Goal: Transaction & Acquisition: Purchase product/service

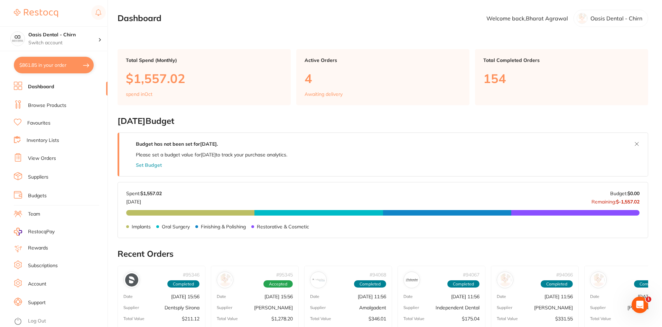
click at [46, 107] on link "Browse Products" at bounding box center [47, 105] width 38 height 7
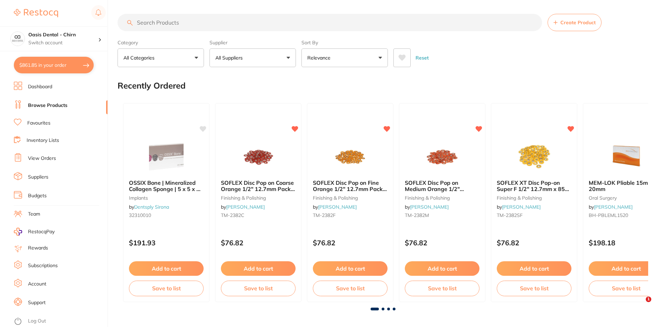
click at [179, 21] on input "search" at bounding box center [330, 22] width 424 height 17
type input "mask"
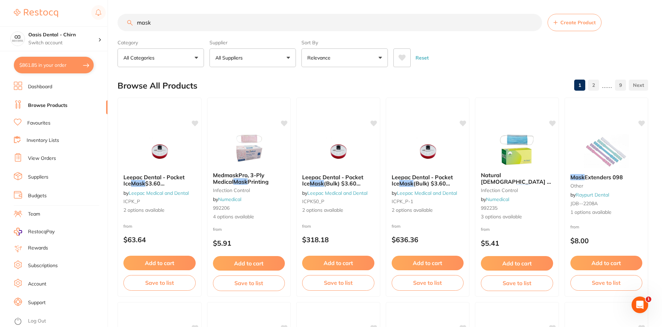
click at [264, 60] on button "All Suppliers" at bounding box center [252, 57] width 86 height 19
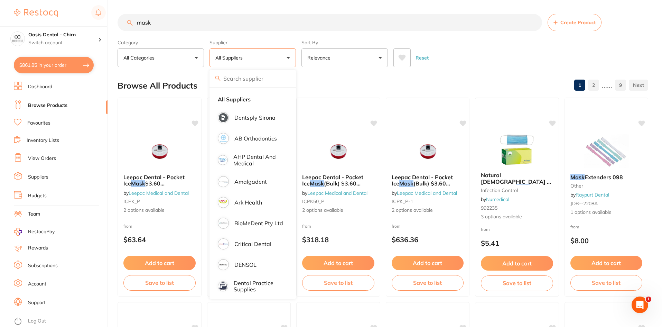
click at [48, 123] on link "Favourites" at bounding box center [38, 123] width 23 height 7
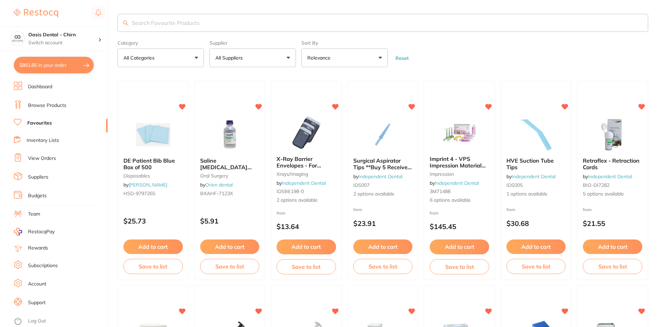
click at [181, 23] on input "search" at bounding box center [383, 23] width 531 height 18
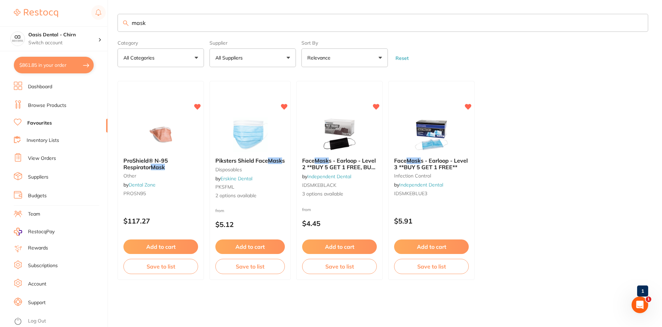
type input "mask"
click at [438, 138] on img at bounding box center [431, 134] width 45 height 35
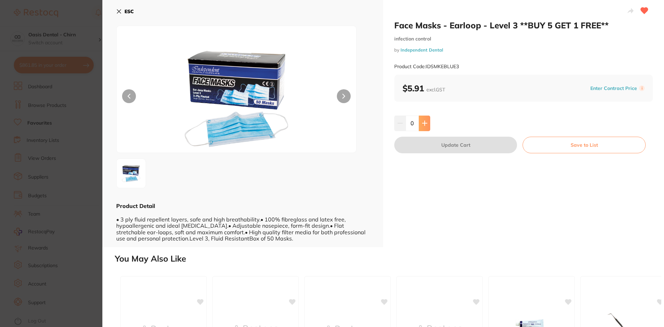
click at [426, 122] on icon at bounding box center [425, 123] width 6 height 6
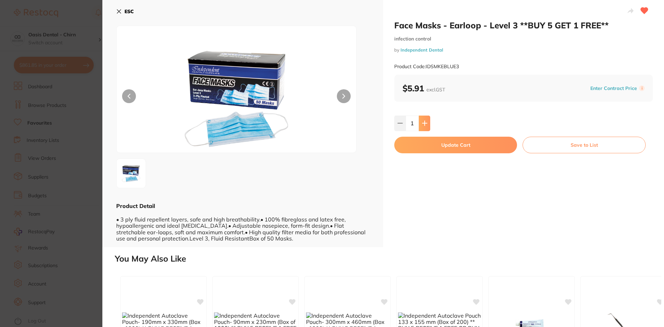
click at [426, 122] on icon at bounding box center [425, 123] width 6 height 6
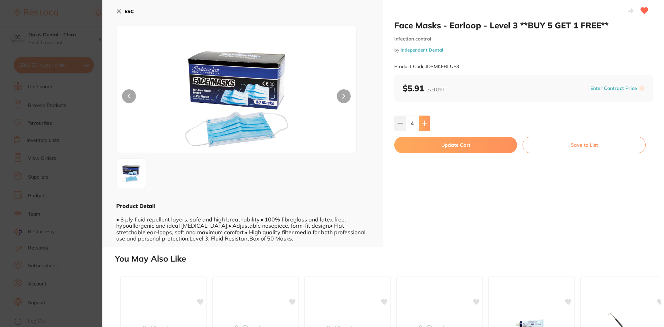
click at [426, 122] on icon at bounding box center [425, 123] width 6 height 6
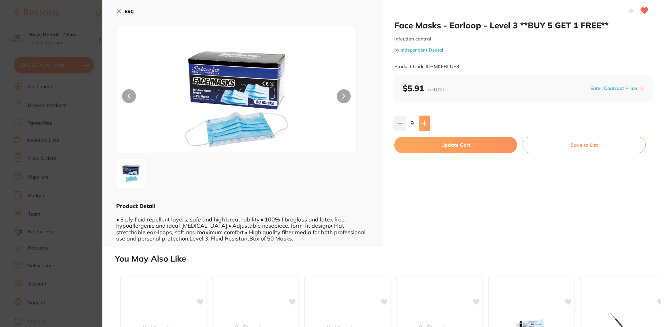
click at [426, 122] on icon at bounding box center [425, 123] width 6 height 6
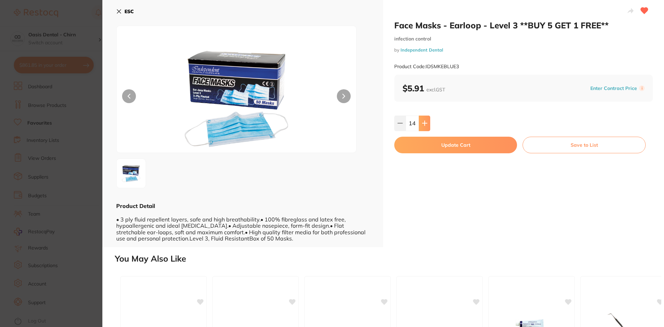
click at [426, 122] on icon at bounding box center [425, 123] width 6 height 6
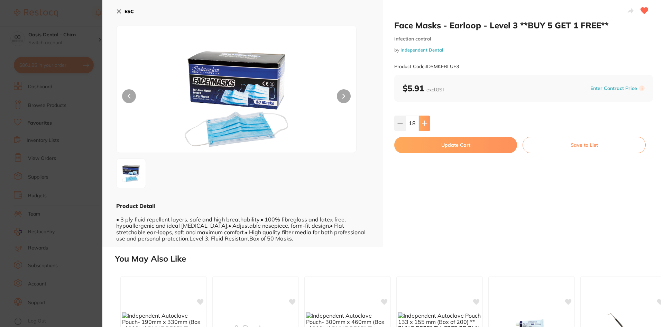
click at [426, 122] on icon at bounding box center [425, 123] width 6 height 6
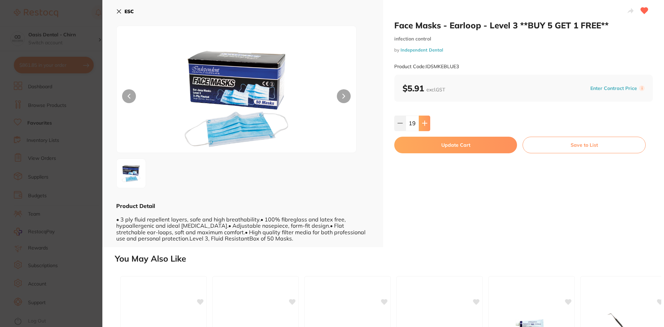
click at [426, 122] on icon at bounding box center [425, 123] width 6 height 6
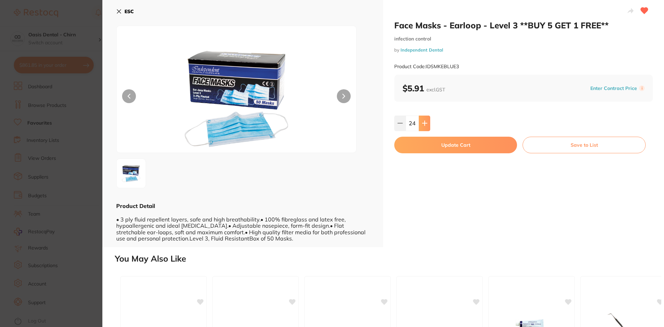
click at [426, 122] on icon at bounding box center [425, 123] width 6 height 6
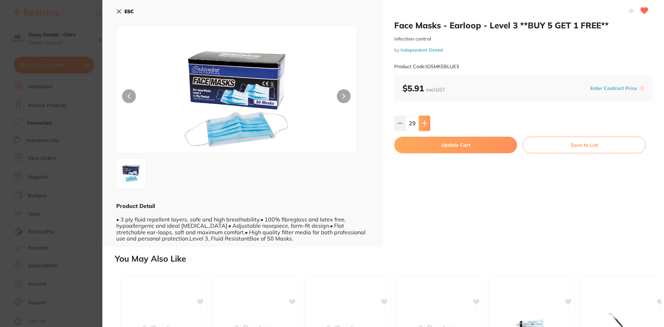
click at [426, 122] on icon at bounding box center [425, 123] width 6 height 6
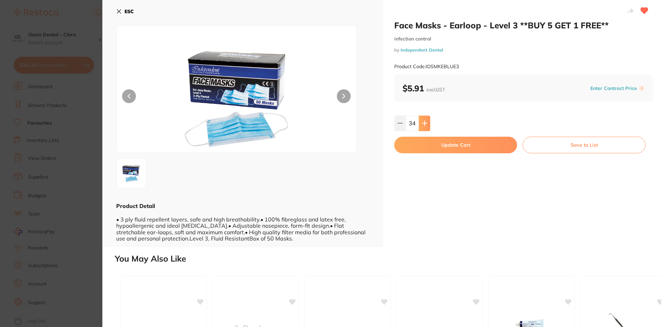
click at [426, 122] on icon at bounding box center [425, 123] width 6 height 6
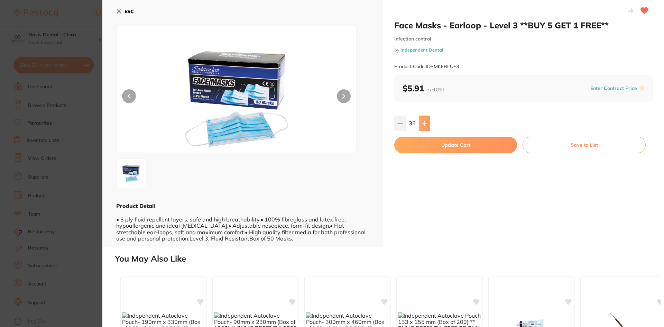
click at [426, 122] on icon at bounding box center [425, 123] width 6 height 6
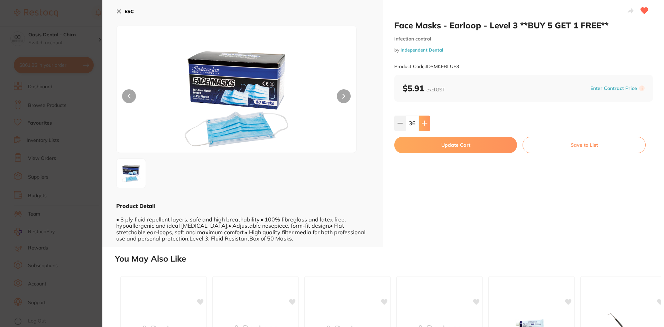
click at [426, 122] on icon at bounding box center [425, 123] width 6 height 6
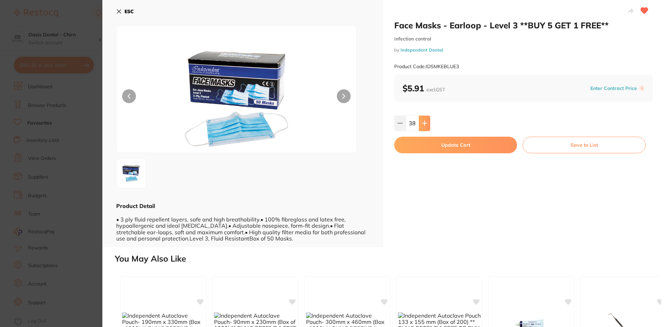
click at [426, 122] on icon at bounding box center [425, 123] width 6 height 6
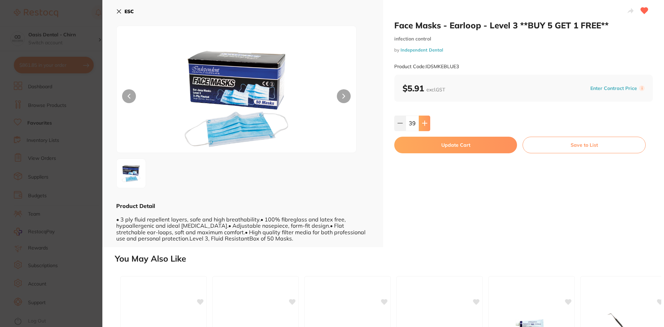
click at [426, 122] on icon at bounding box center [425, 123] width 6 height 6
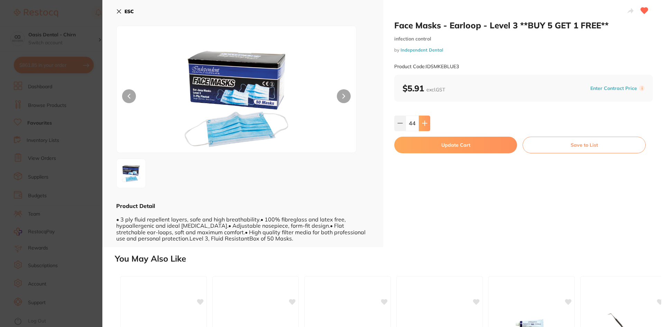
click at [426, 122] on icon at bounding box center [425, 123] width 6 height 6
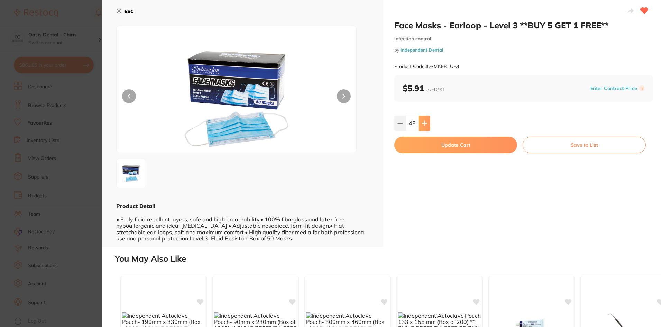
click at [426, 122] on icon at bounding box center [425, 123] width 6 height 6
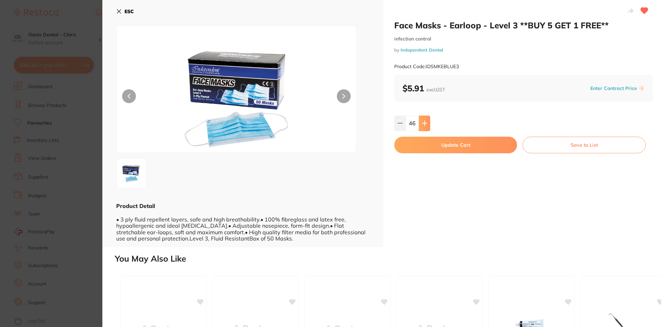
click at [426, 122] on icon at bounding box center [425, 123] width 6 height 6
type input "50"
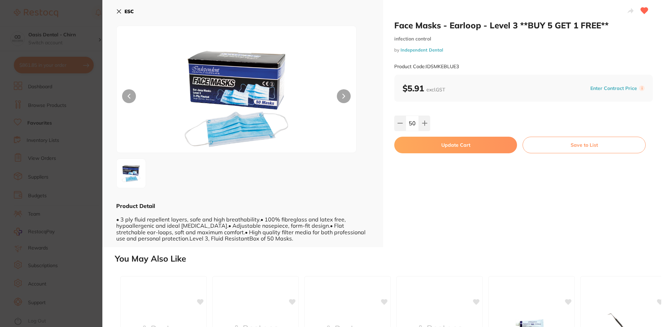
click at [464, 143] on button "Update Cart" at bounding box center [455, 145] width 123 height 17
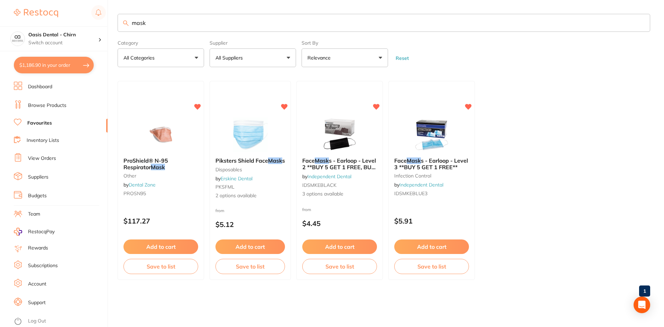
drag, startPoint x: 157, startPoint y: 26, endPoint x: 108, endPoint y: 25, distance: 49.1
click at [108, 25] on div "$1,186.90 Oasis Dental - Chirn Switch account Oasis Dental - Chirn $1,186.90 in…" at bounding box center [332, 163] width 664 height 327
type input "tissue"
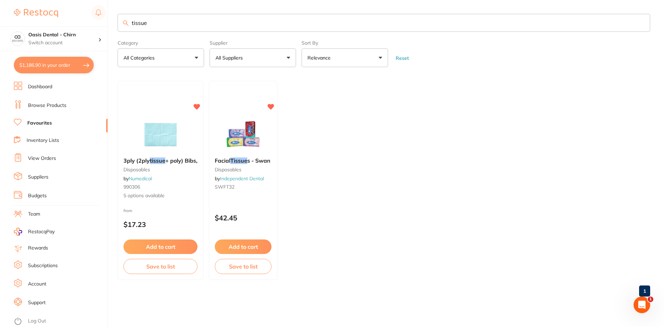
click at [251, 127] on img at bounding box center [243, 134] width 45 height 35
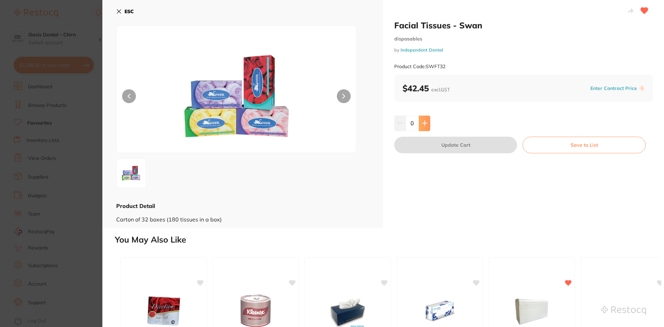
click at [424, 119] on button at bounding box center [424, 122] width 11 height 15
type input "1"
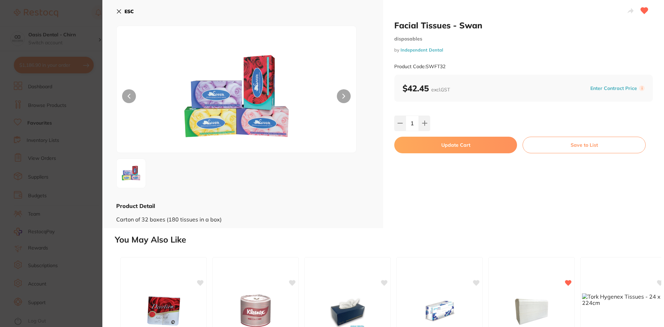
click at [450, 145] on button "Update Cart" at bounding box center [455, 145] width 123 height 17
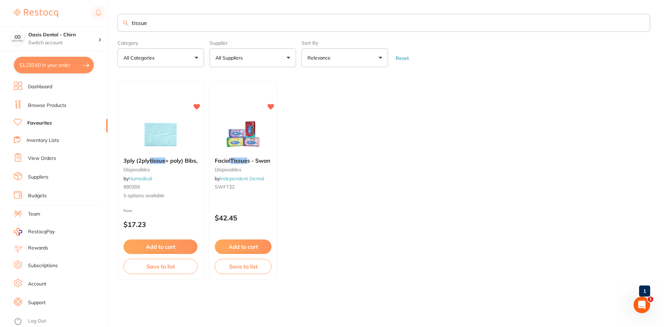
click at [165, 27] on input "tissue" at bounding box center [384, 23] width 532 height 18
type input "t"
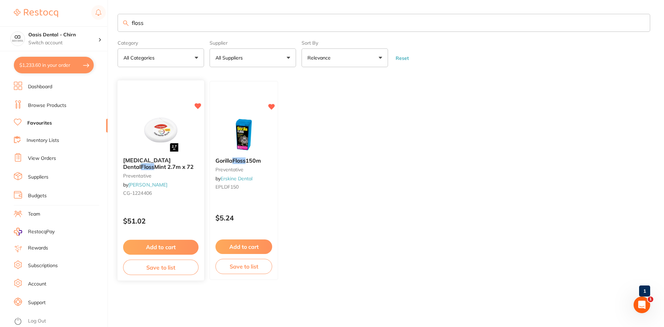
type input "floss"
click at [163, 126] on img at bounding box center [160, 134] width 45 height 35
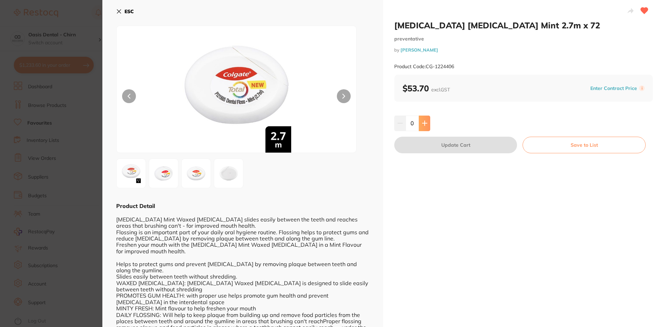
click at [426, 126] on icon at bounding box center [425, 123] width 6 height 6
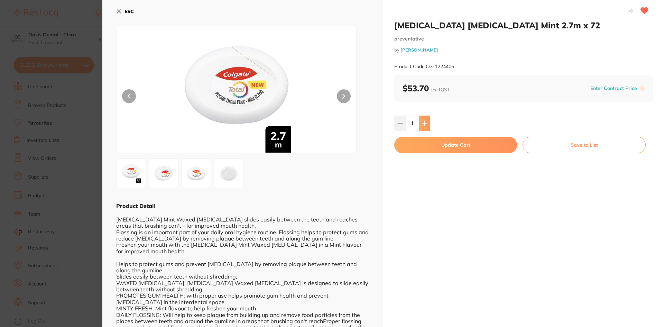
click at [426, 126] on icon at bounding box center [425, 123] width 6 height 6
click at [427, 122] on button at bounding box center [424, 122] width 11 height 15
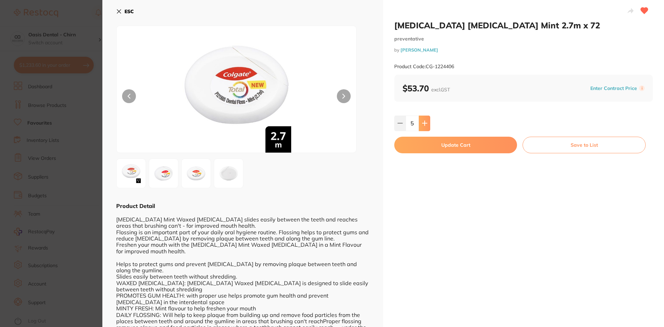
type input "6"
click at [458, 146] on button "Update Cart" at bounding box center [455, 145] width 123 height 17
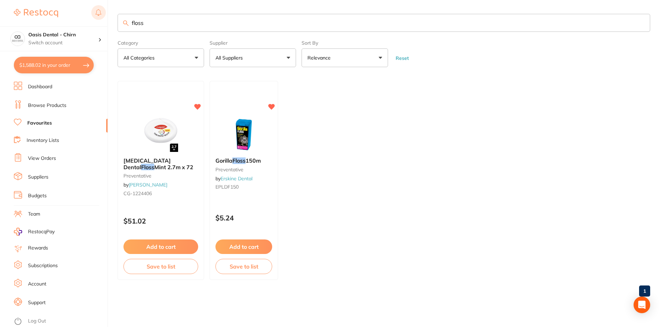
drag, startPoint x: 161, startPoint y: 23, endPoint x: 105, endPoint y: 13, distance: 56.6
click at [111, 15] on div "$1,588.02 Oasis Dental - Chirn Switch account Oasis Dental - Chirn $1,588.02 in…" at bounding box center [332, 163] width 664 height 327
type input "micro prime"
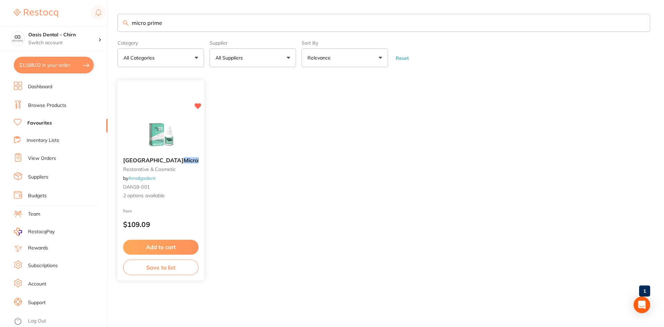
click at [165, 122] on img at bounding box center [160, 134] width 45 height 35
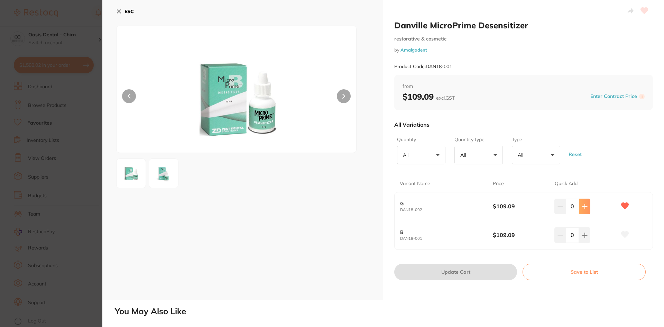
click at [586, 203] on button at bounding box center [584, 205] width 11 height 15
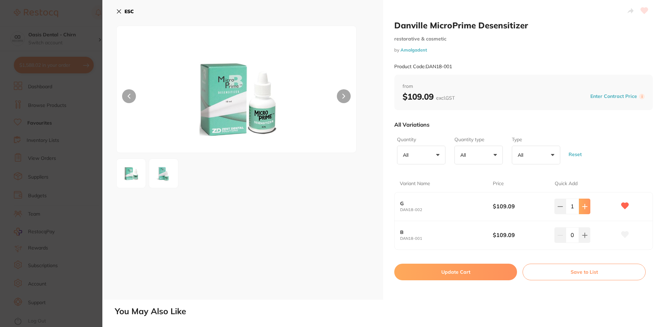
click at [586, 203] on button at bounding box center [584, 205] width 11 height 15
type input "2"
click at [480, 274] on button "Update Cart" at bounding box center [455, 271] width 123 height 17
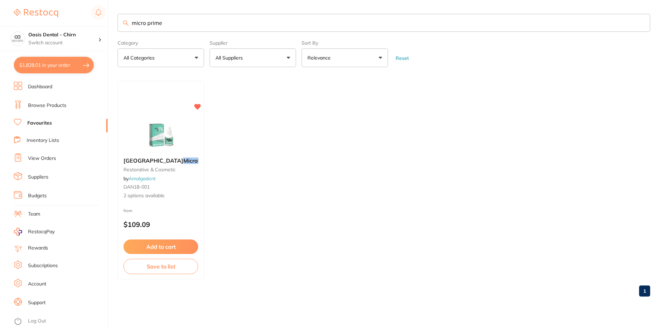
drag, startPoint x: 171, startPoint y: 27, endPoint x: 87, endPoint y: 17, distance: 83.9
click at [87, 17] on div "$1,828.01 Oasis Dental - Chirn Switch account Oasis Dental - Chirn $1,828.01 in…" at bounding box center [332, 163] width 664 height 327
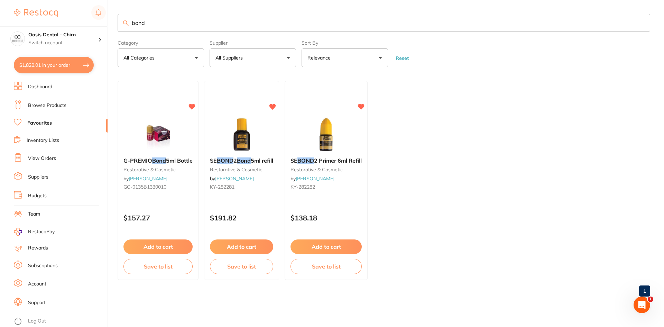
drag, startPoint x: 132, startPoint y: 23, endPoint x: 133, endPoint y: 20, distance: 3.9
click at [132, 22] on input "bond" at bounding box center [384, 23] width 532 height 18
type input "scotch bond"
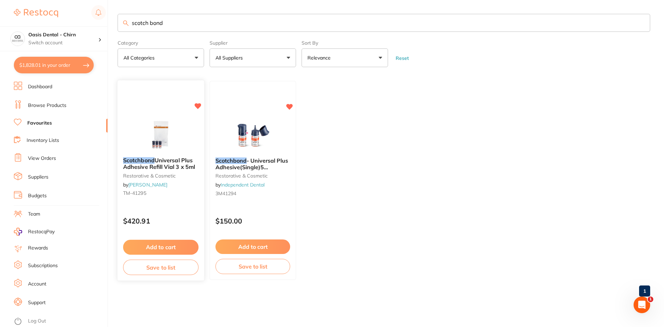
click at [167, 125] on img at bounding box center [160, 134] width 45 height 35
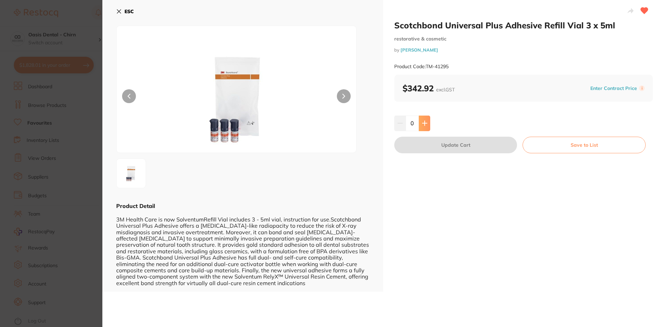
click at [427, 121] on button at bounding box center [424, 122] width 11 height 15
type input "1"
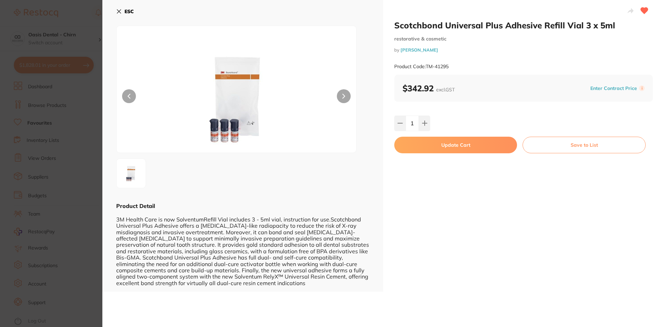
click at [443, 146] on button "Update Cart" at bounding box center [455, 145] width 123 height 17
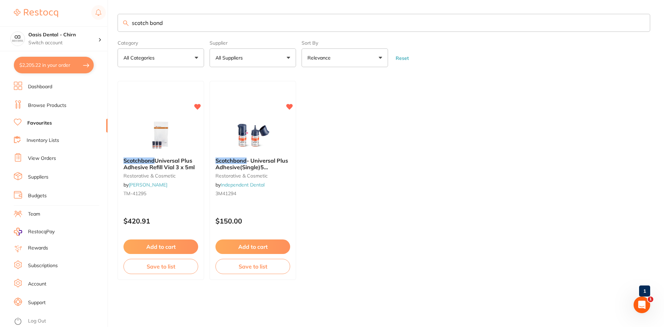
drag, startPoint x: 172, startPoint y: 25, endPoint x: 95, endPoint y: 3, distance: 80.8
click at [106, 8] on div "$2,205.22 Oasis Dental - Chirn Switch account Oasis Dental - Chirn $2,205.22 in…" at bounding box center [332, 163] width 664 height 327
type input "gauze"
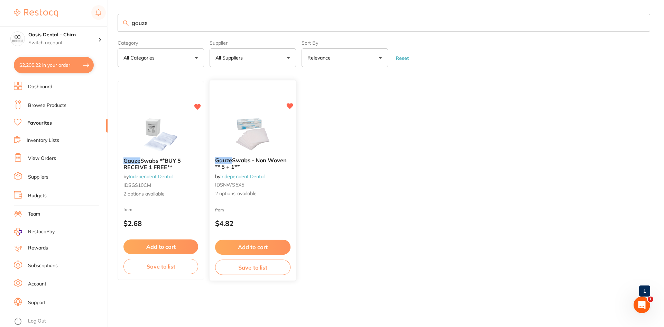
click at [244, 125] on img at bounding box center [252, 134] width 45 height 35
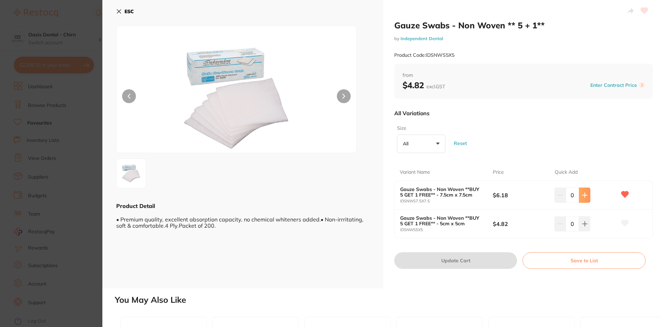
click at [584, 196] on icon at bounding box center [585, 195] width 6 height 6
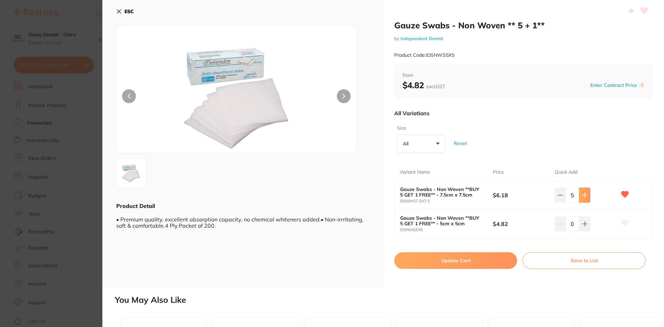
click at [584, 196] on icon at bounding box center [585, 195] width 6 height 6
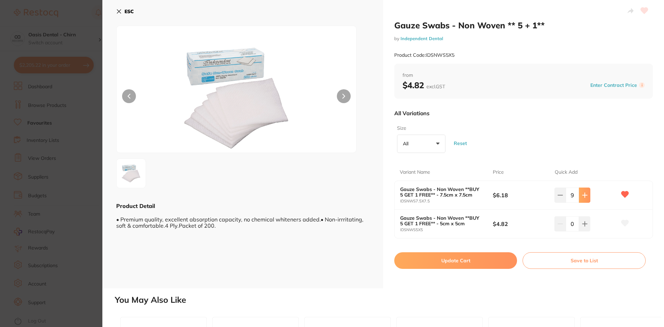
type input "10"
click at [485, 256] on button "Update Cart" at bounding box center [455, 260] width 123 height 17
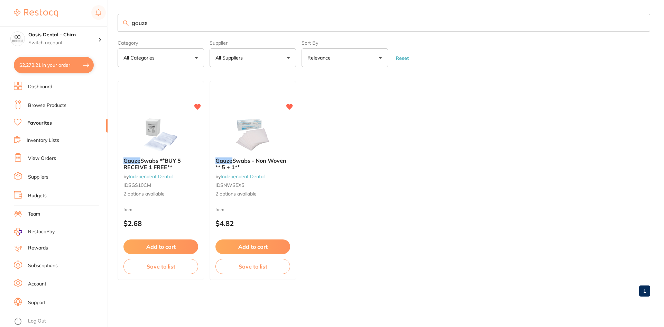
drag, startPoint x: 171, startPoint y: 26, endPoint x: 85, endPoint y: 10, distance: 86.9
click at [103, 15] on div "$2,273.21 Oasis Dental - Chirn Switch account Oasis Dental - Chirn $2,273.21 in…" at bounding box center [332, 163] width 664 height 327
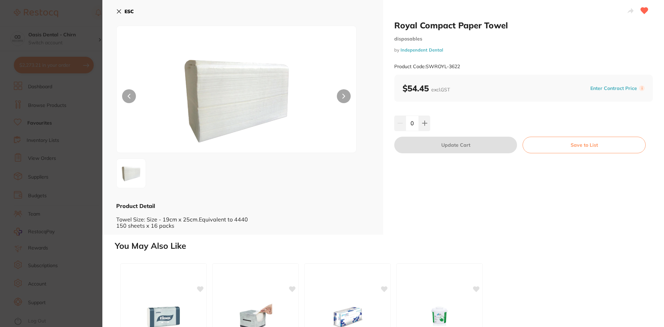
click at [122, 12] on button "ESC" at bounding box center [125, 12] width 18 height 12
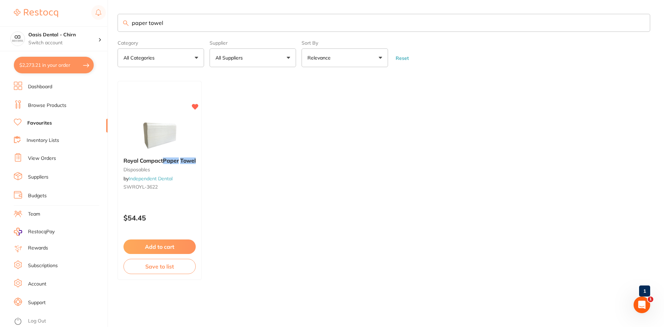
scroll to position [0, 0]
drag, startPoint x: 175, startPoint y: 24, endPoint x: 20, endPoint y: 60, distance: 158.6
click at [20, 60] on div "$2,273.21 Oasis Dental - Chirn Switch account Oasis Dental - Chirn $2,273.21 in…" at bounding box center [332, 163] width 664 height 327
type input "etch"
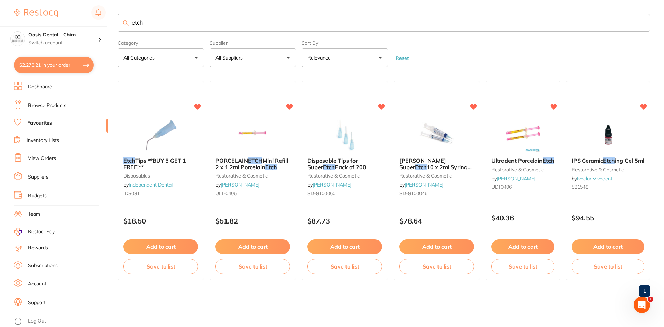
scroll to position [0, 0]
click at [447, 130] on img at bounding box center [436, 134] width 45 height 35
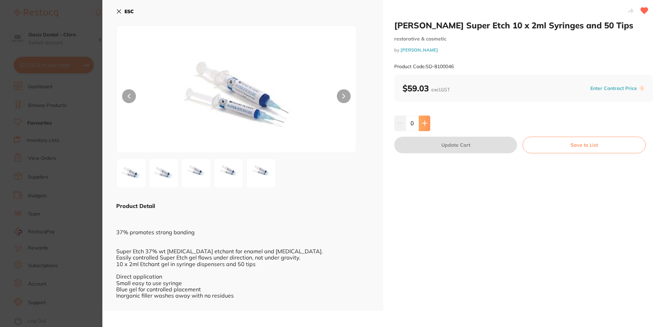
click at [427, 121] on button at bounding box center [424, 122] width 11 height 15
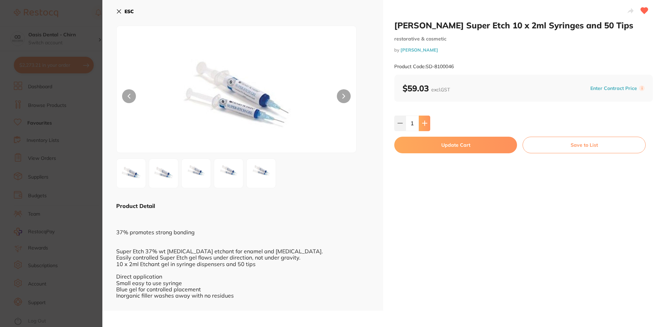
click at [426, 123] on button at bounding box center [424, 122] width 11 height 15
type input "2"
click at [445, 144] on button "Update Cart" at bounding box center [455, 145] width 123 height 17
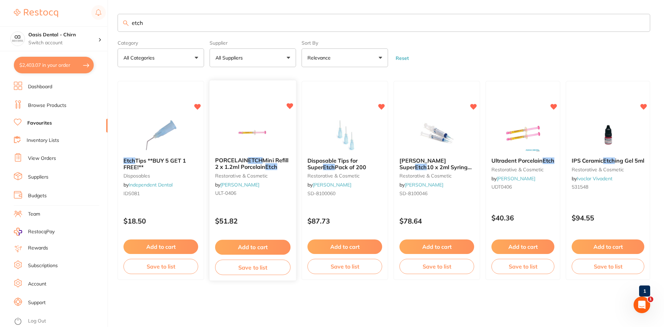
click at [264, 123] on img at bounding box center [252, 134] width 45 height 35
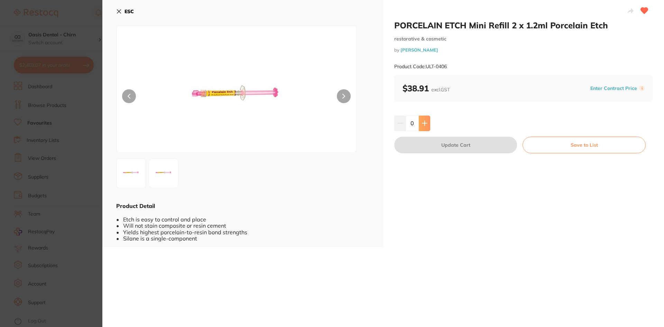
click at [426, 125] on icon at bounding box center [425, 123] width 6 height 6
type input "1"
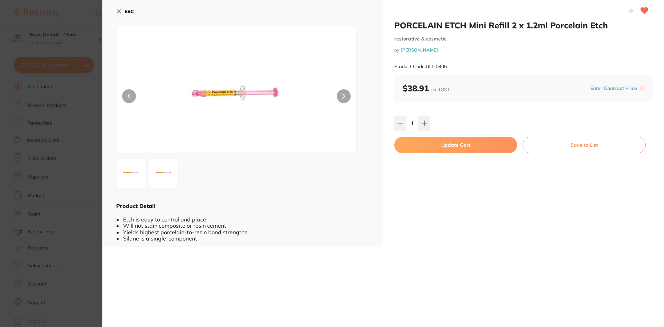
click at [464, 143] on button "Update Cart" at bounding box center [455, 145] width 123 height 17
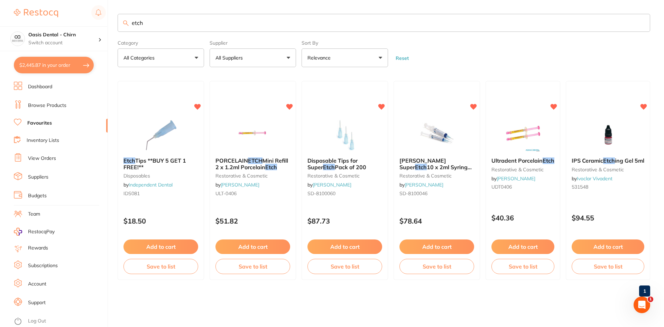
click at [167, 21] on input "etch" at bounding box center [384, 23] width 532 height 18
type input "e"
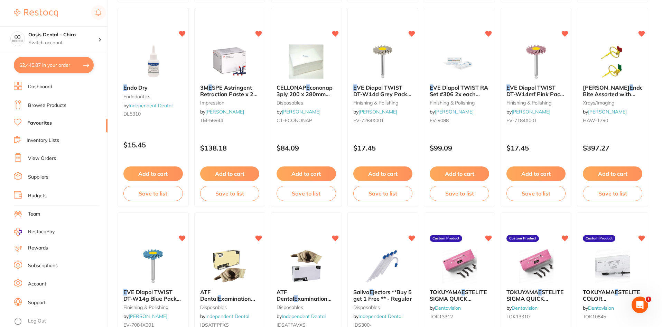
scroll to position [726, 0]
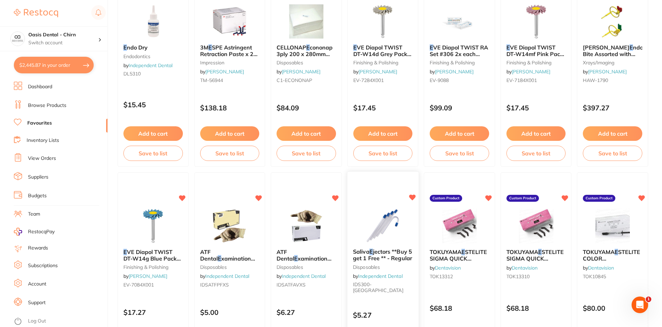
click at [379, 218] on img at bounding box center [382, 225] width 45 height 35
click at [396, 229] on section at bounding box center [331, 163] width 662 height 327
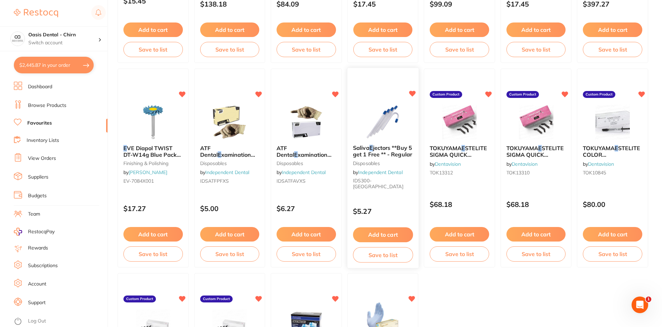
click at [384, 234] on button "Add to cart" at bounding box center [383, 234] width 60 height 15
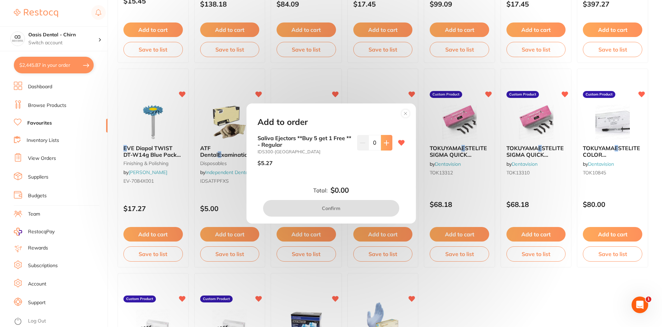
scroll to position [0, 0]
click at [384, 143] on icon at bounding box center [386, 142] width 4 height 4
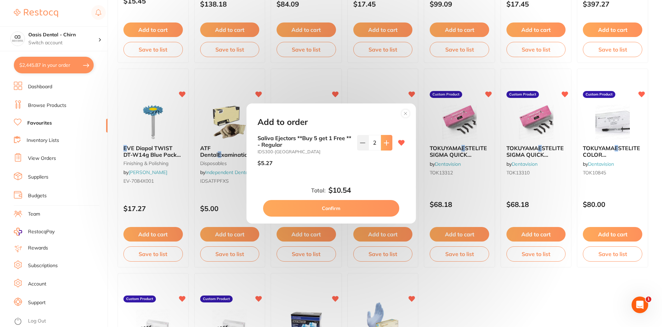
click at [384, 143] on icon at bounding box center [386, 142] width 4 height 4
type input "5"
click at [380, 211] on button "Confirm" at bounding box center [331, 208] width 136 height 17
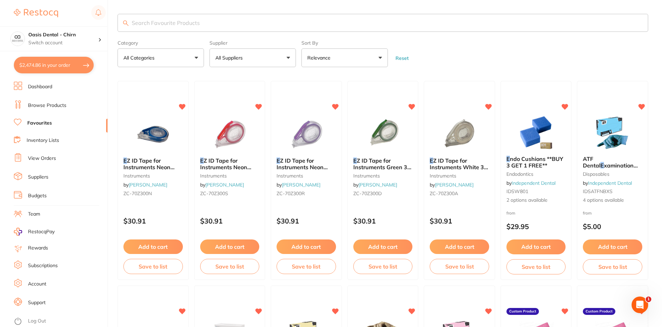
click at [184, 26] on input "search" at bounding box center [383, 23] width 531 height 18
type input "film"
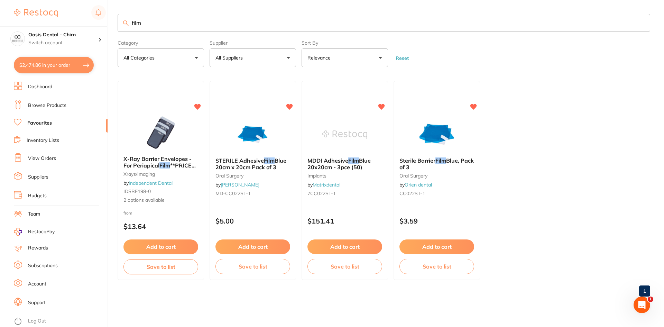
click at [45, 102] on link "Browse Products" at bounding box center [47, 105] width 38 height 7
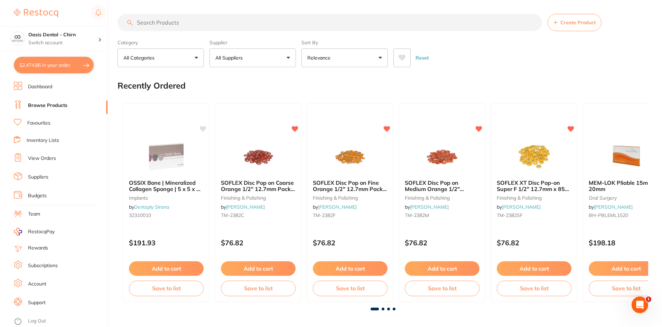
click at [177, 21] on input "search" at bounding box center [330, 22] width 424 height 17
type input "film"
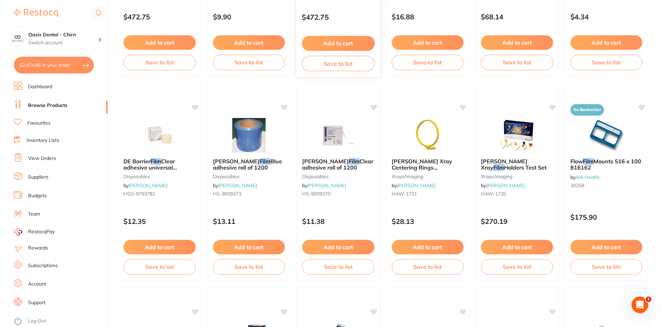
scroll to position [1244, 0]
